Goal: Information Seeking & Learning: Learn about a topic

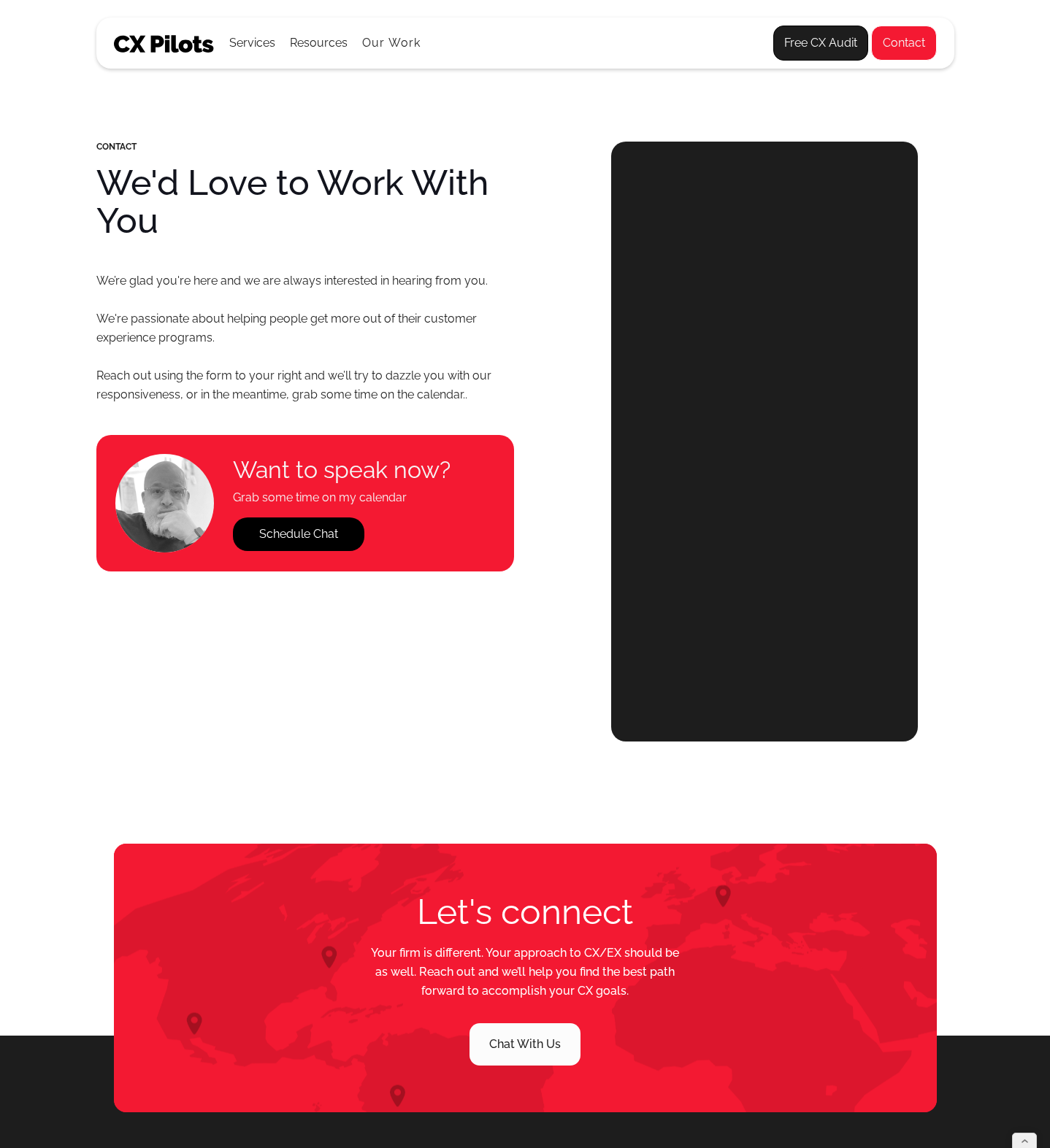
select select "******"
select select "**********"
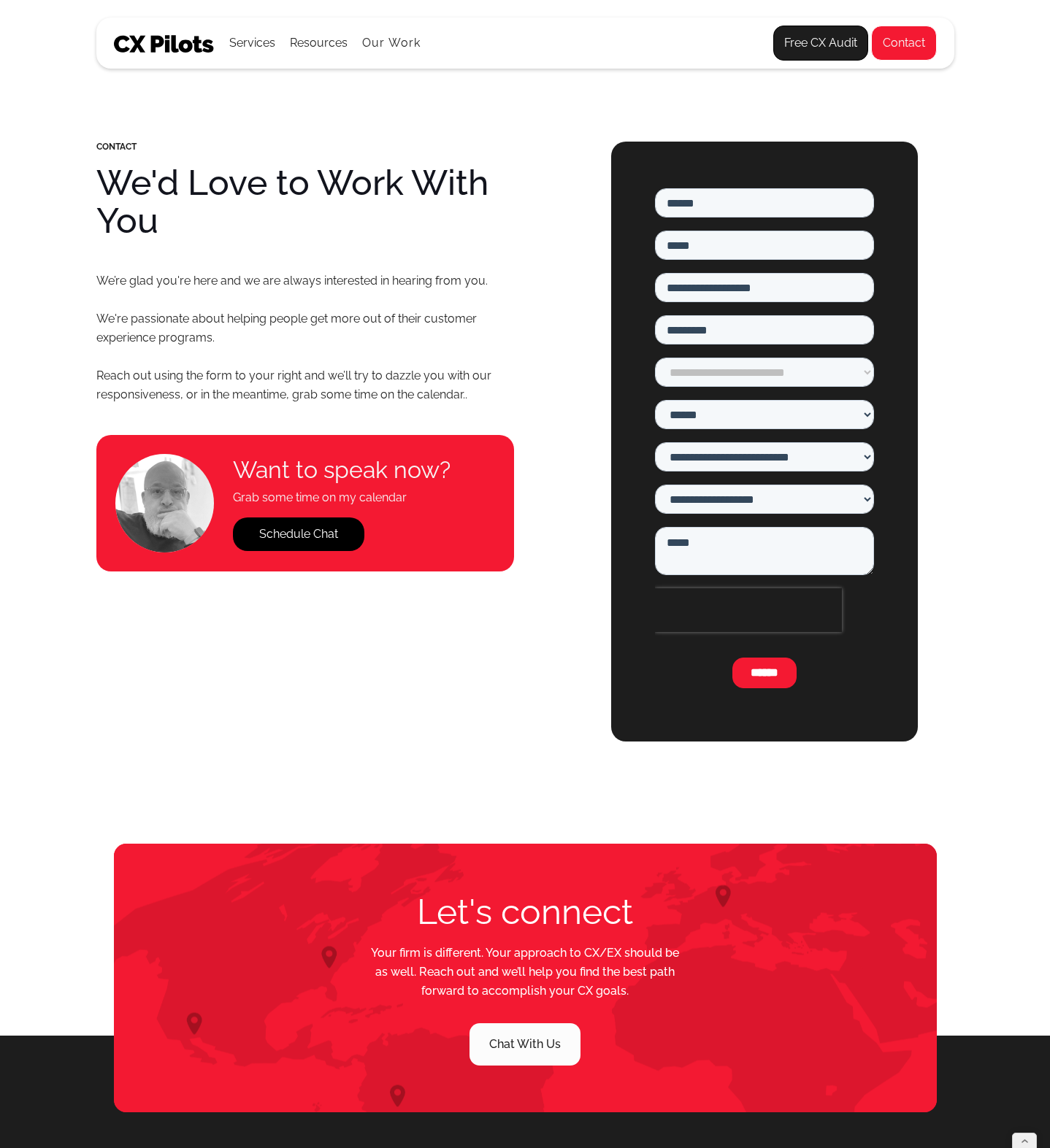
click at [114, 42] on img at bounding box center [164, 44] width 101 height 18
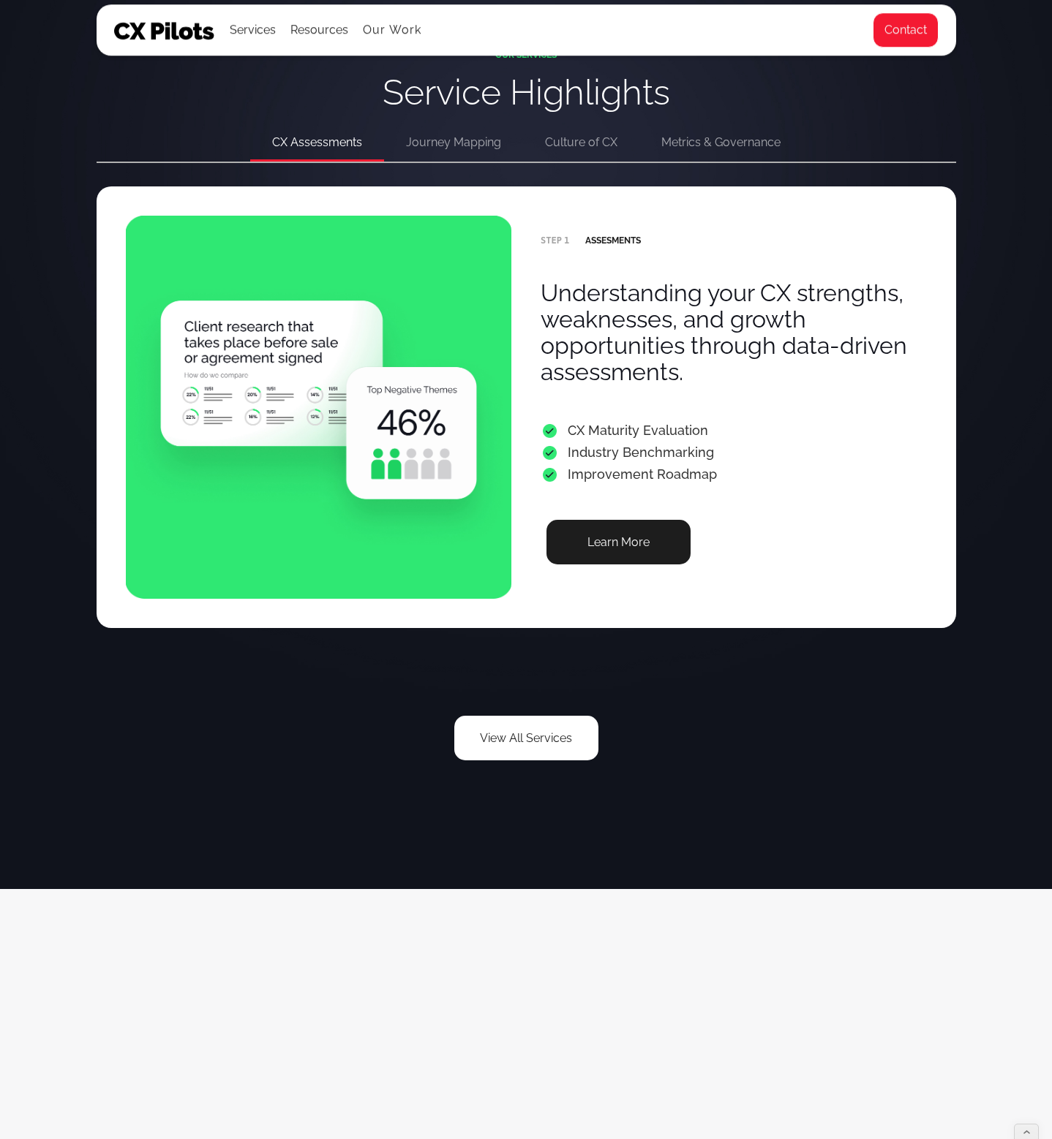
scroll to position [2512, 0]
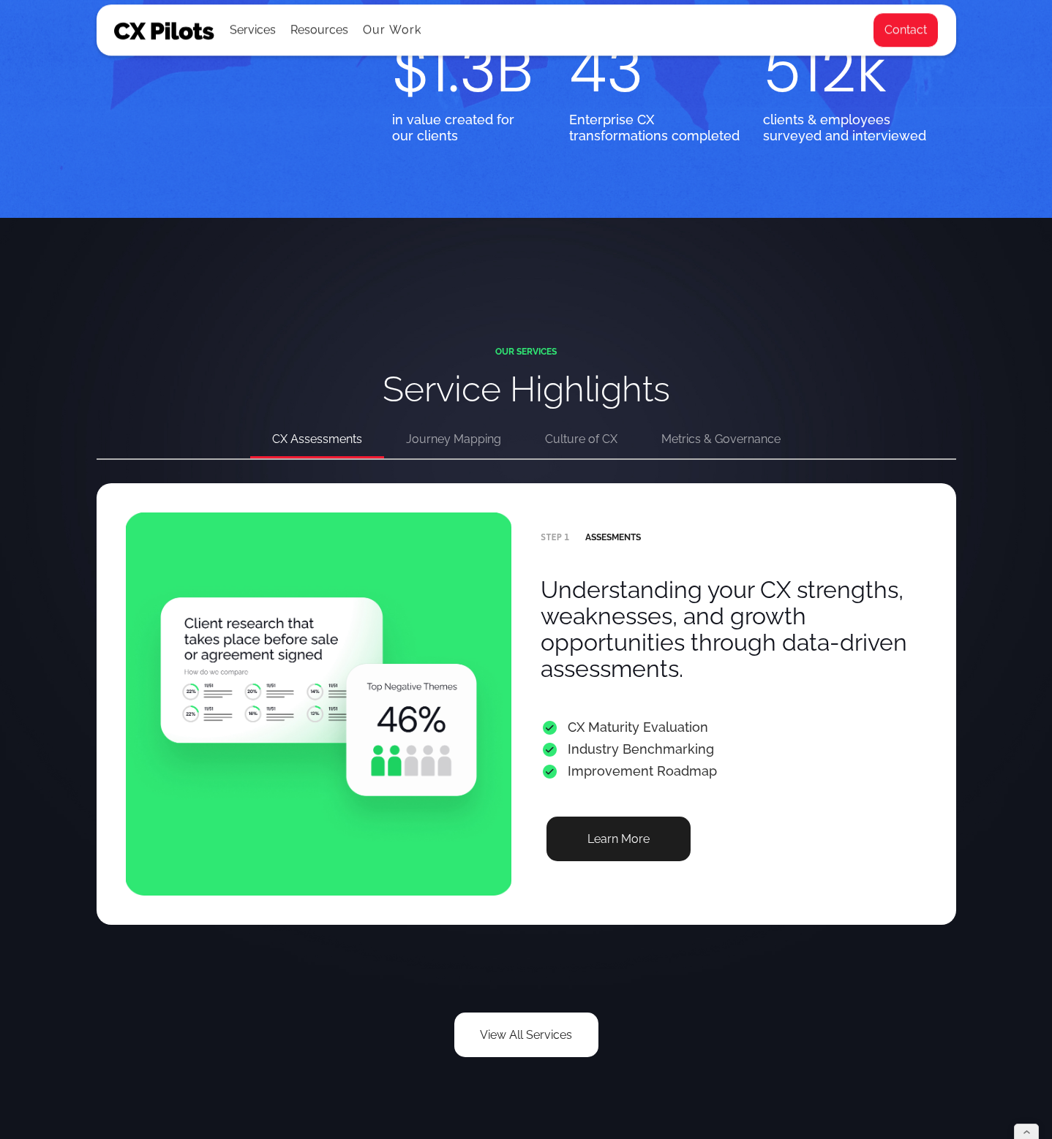
click at [324, 450] on div "CX Assessments" at bounding box center [317, 439] width 90 height 20
click at [633, 862] on link "Learn More" at bounding box center [618, 839] width 144 height 45
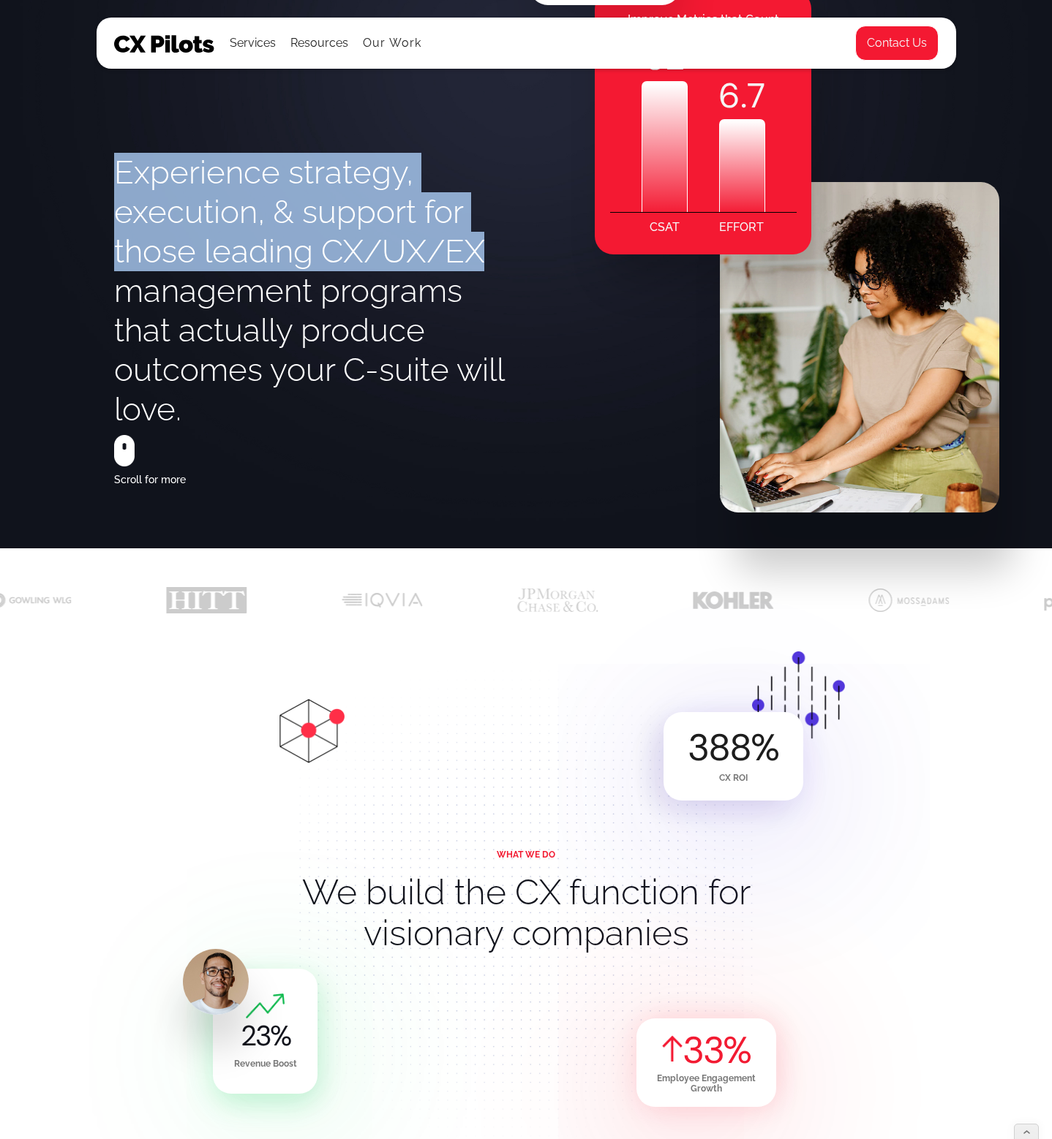
drag, startPoint x: 118, startPoint y: 233, endPoint x: 505, endPoint y: 327, distance: 398.2
click at [505, 327] on h1 "Experience strategy, execution, & support for those leading CX/UX/EX management…" at bounding box center [320, 291] width 413 height 276
click at [331, 313] on h1 "Experience strategy, execution, & support for those leading CX/UX/EX management…" at bounding box center [320, 291] width 413 height 276
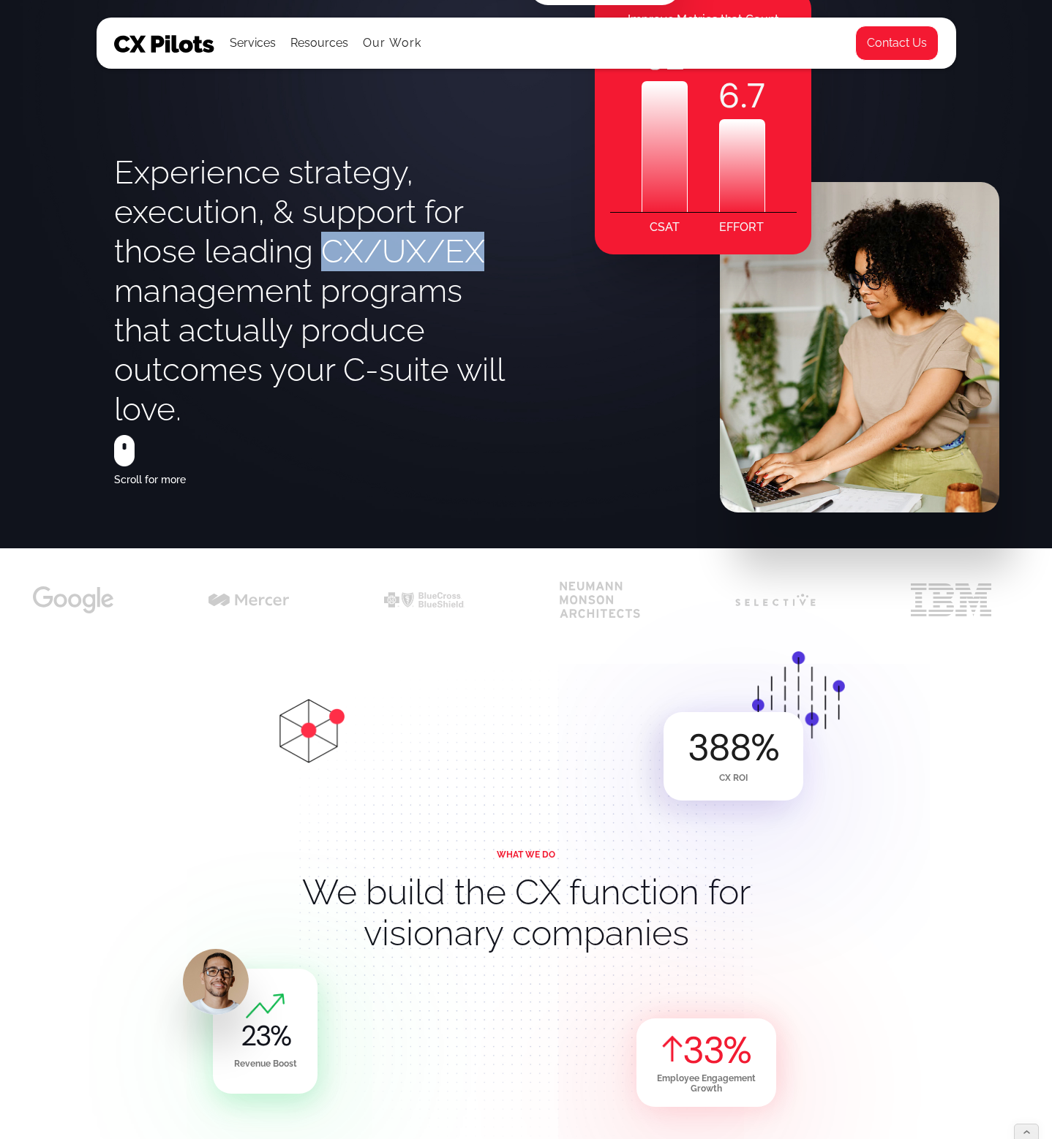
drag, startPoint x: 325, startPoint y: 313, endPoint x: 491, endPoint y: 312, distance: 165.3
click at [491, 312] on h1 "Experience strategy, execution, & support for those leading CX/UX/EX management…" at bounding box center [320, 291] width 413 height 276
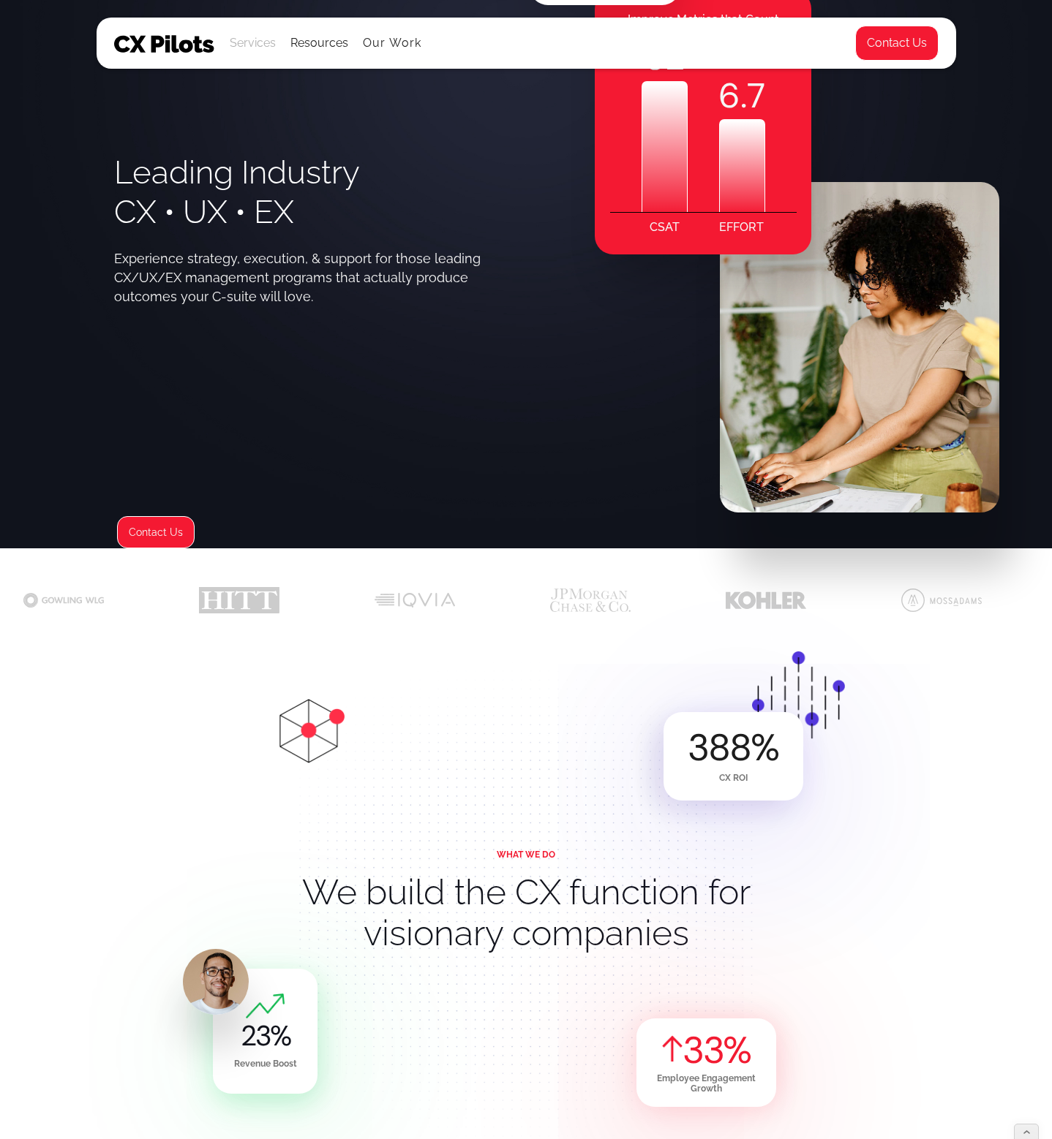
click at [245, 37] on div "Services" at bounding box center [253, 43] width 46 height 20
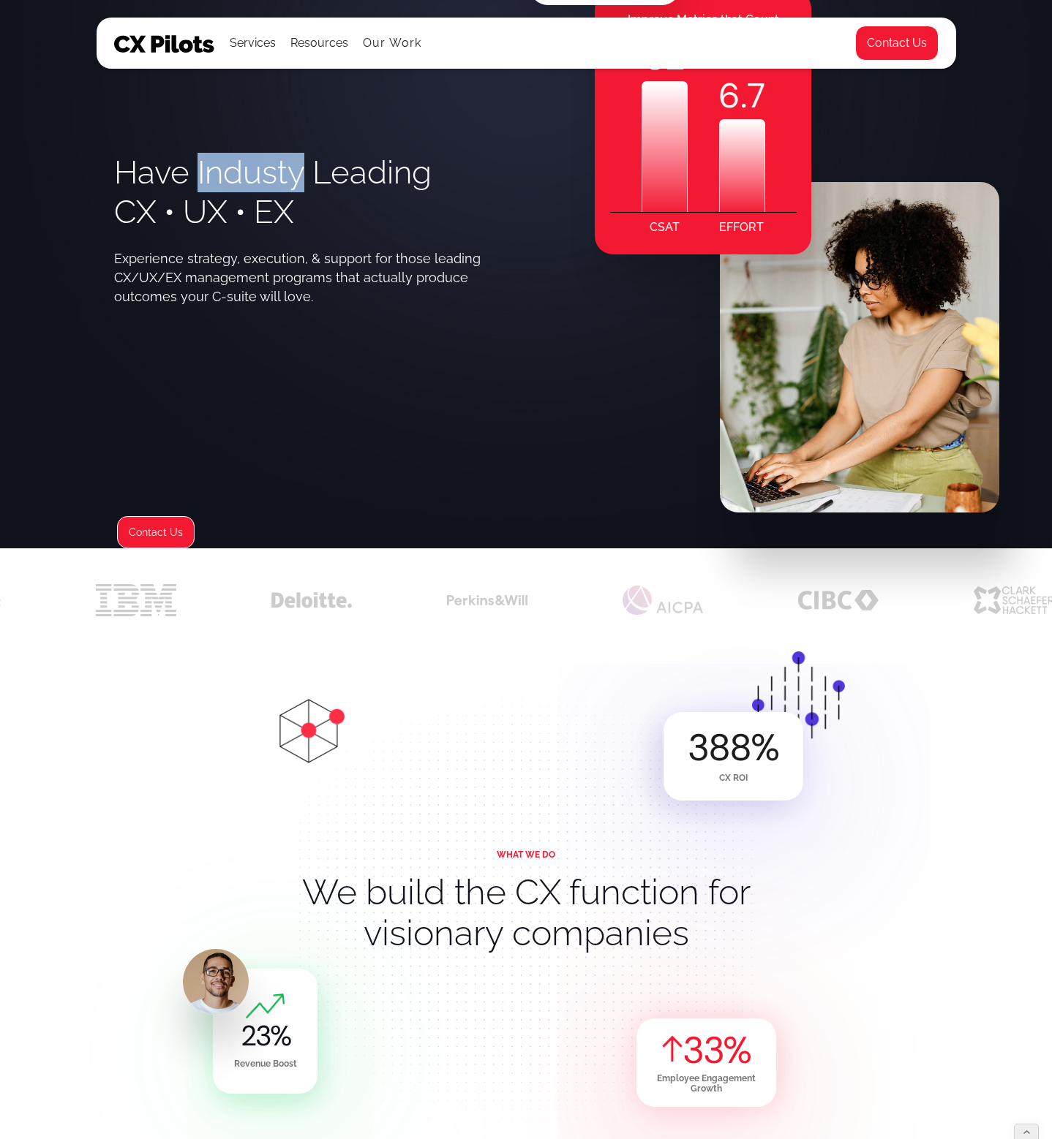
drag, startPoint x: 195, startPoint y: 236, endPoint x: 299, endPoint y: 234, distance: 104.6
click at [299, 232] on h1 "Have Industy Leading CX • UX • EX" at bounding box center [272, 192] width 317 height 79
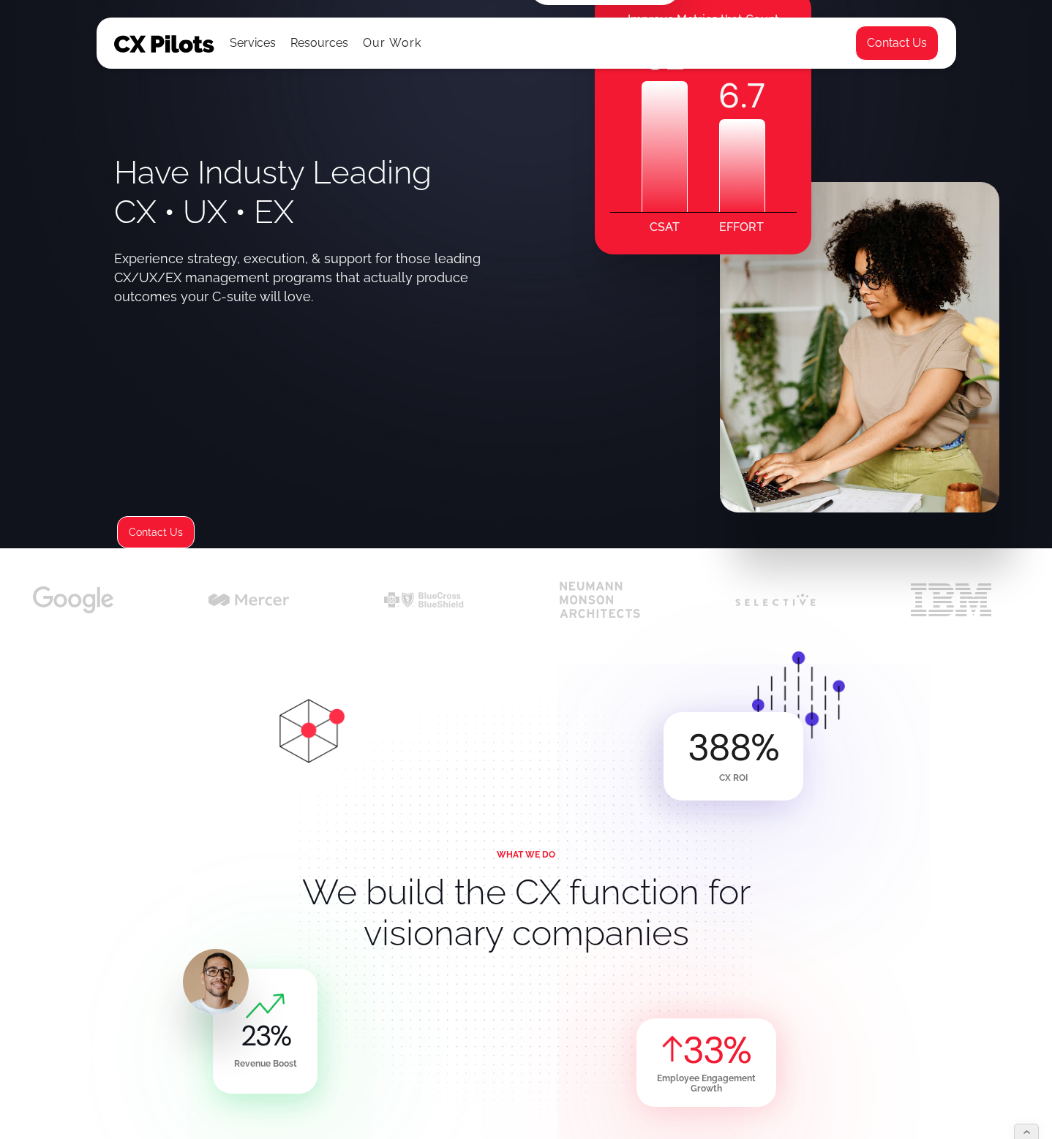
click at [301, 306] on div "Experience strategy, execution, & support for those leading CX/UX/EX management…" at bounding box center [302, 277] width 377 height 57
